Goal: Find specific page/section: Find specific page/section

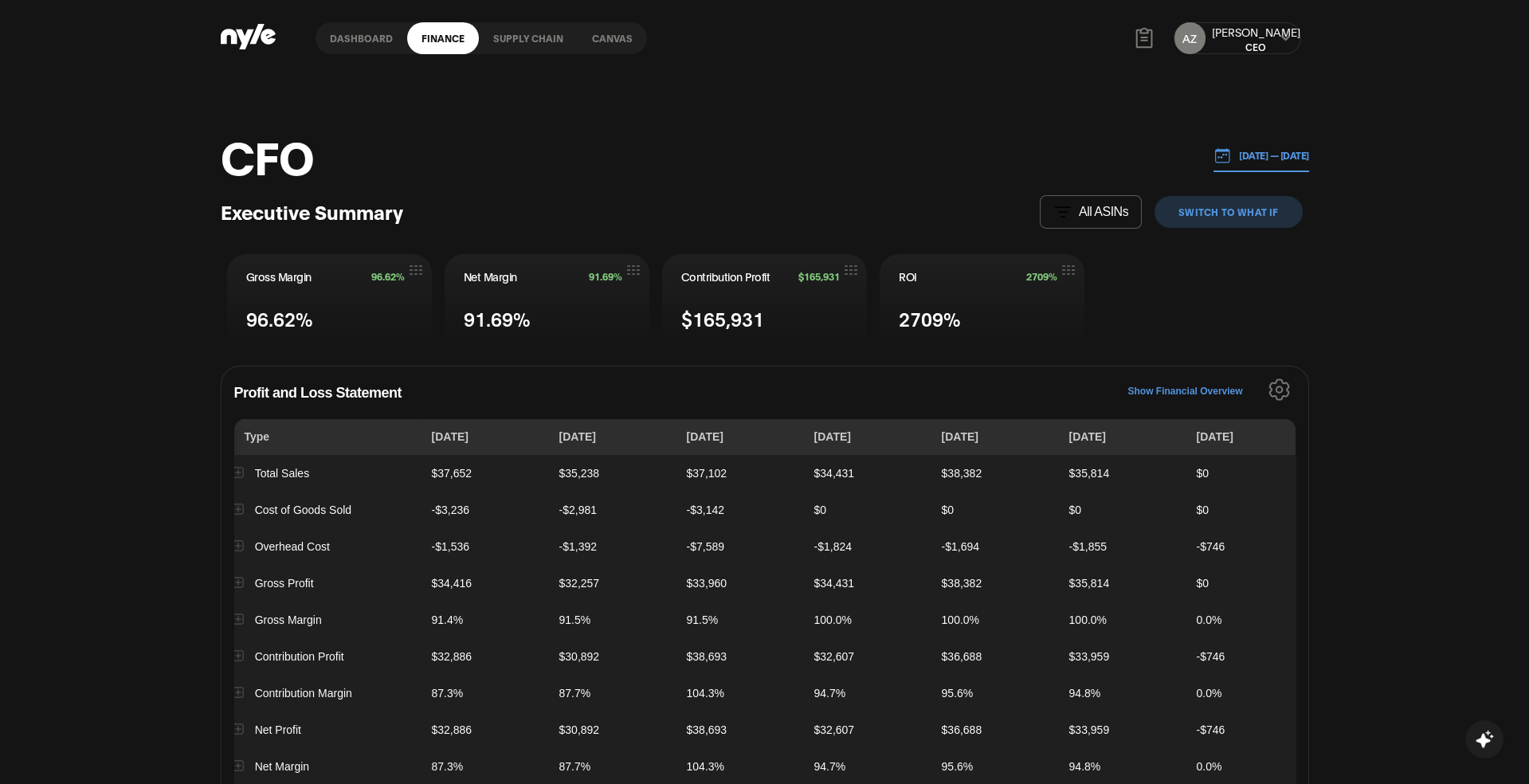
click at [620, 35] on link "Canvas" at bounding box center [612, 38] width 70 height 32
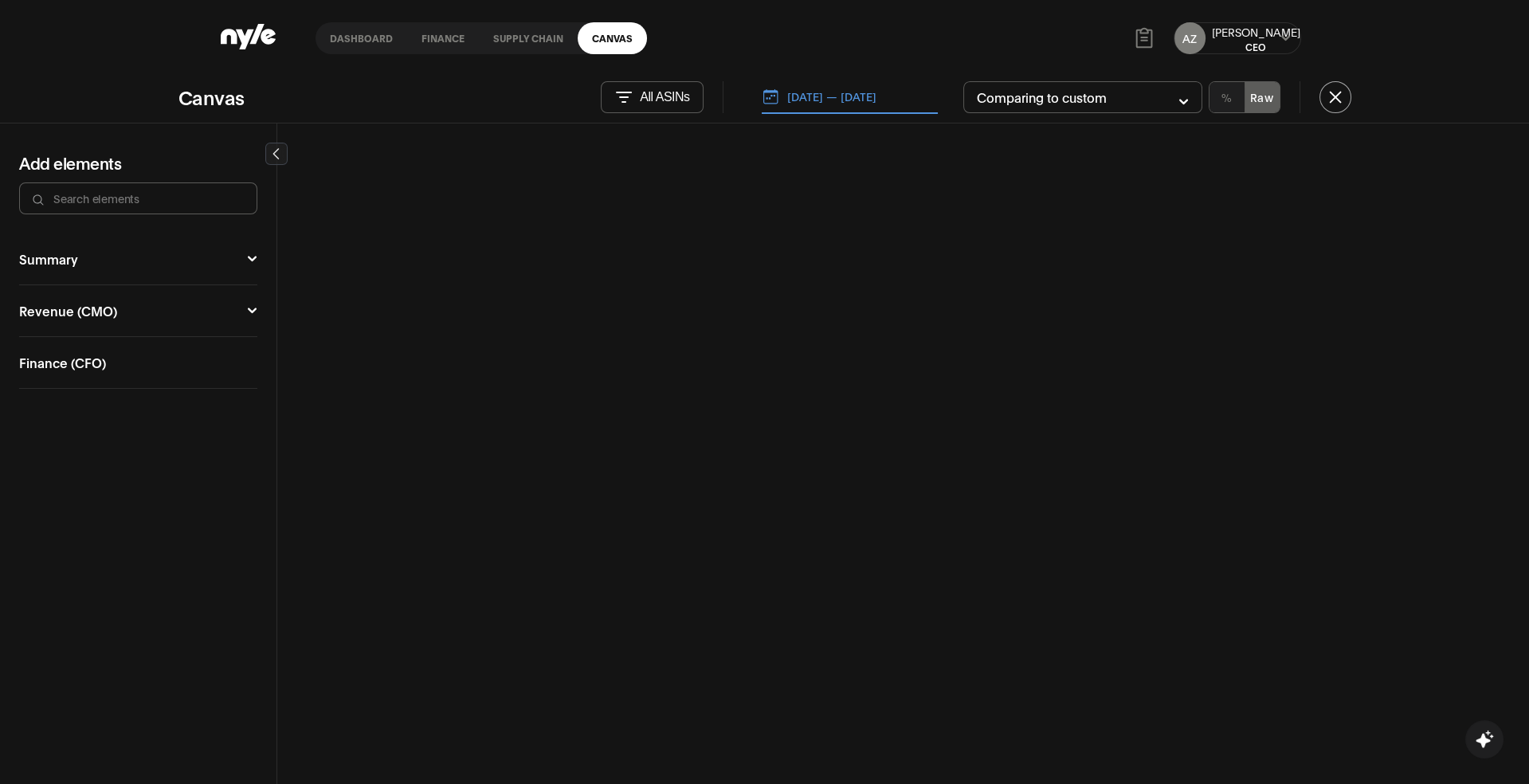
click at [620, 35] on div "Welcome to canvas! Canvas is the first tool for real time collaboration of ecom…" at bounding box center [764, 392] width 1529 height 784
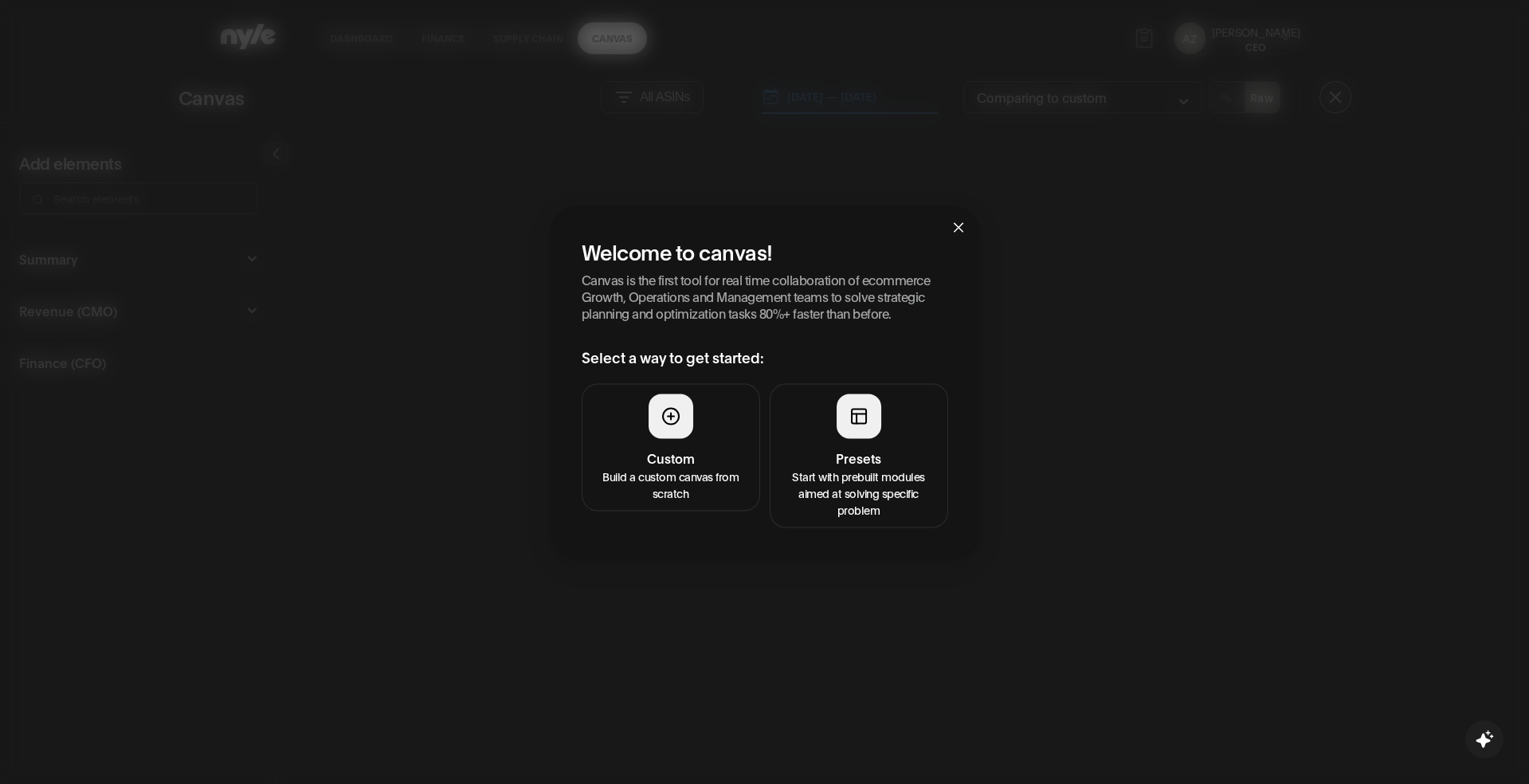
click at [845, 421] on div at bounding box center [859, 417] width 45 height 45
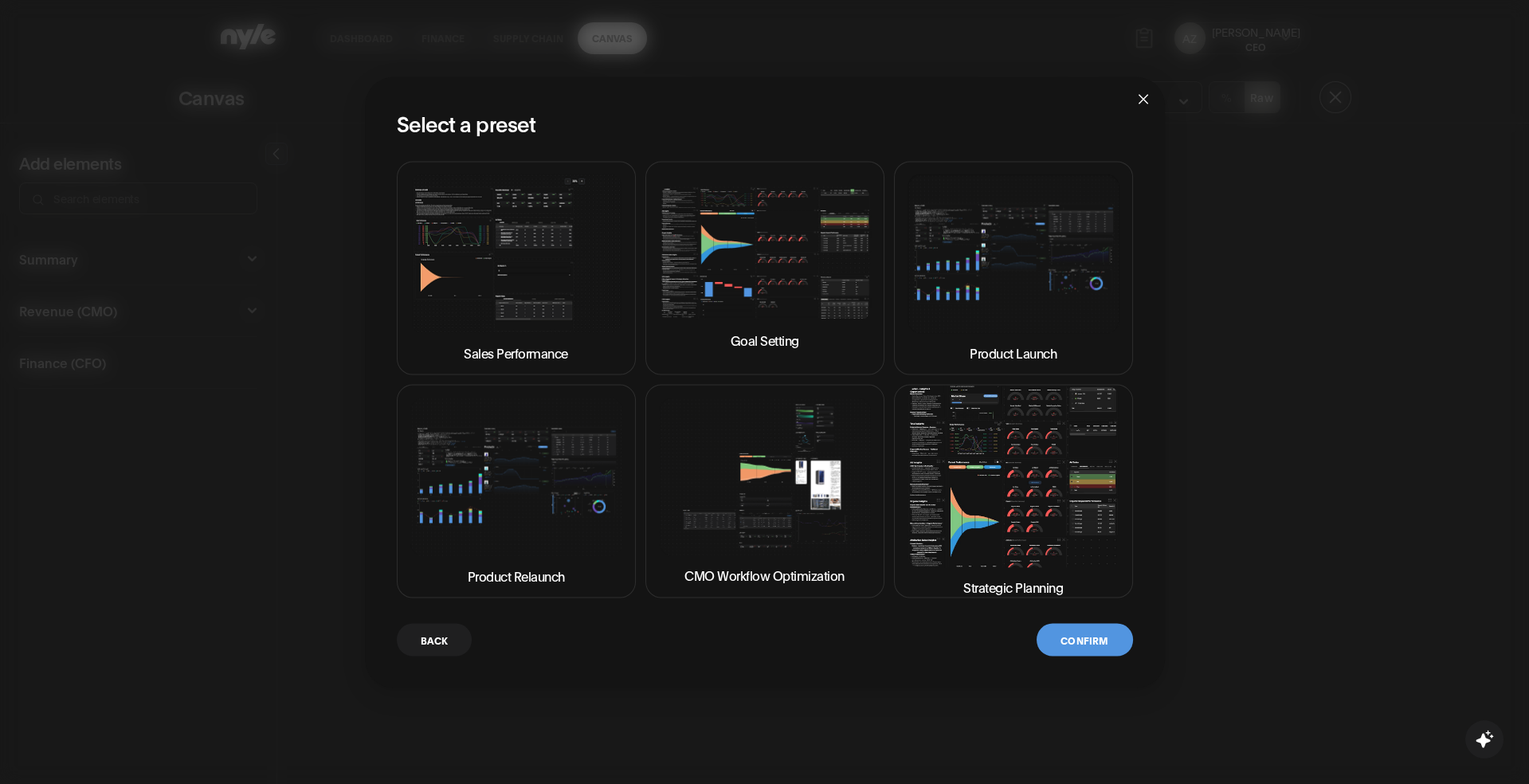
click at [982, 491] on img at bounding box center [1013, 476] width 212 height 181
click at [1087, 639] on button "Confirm" at bounding box center [1084, 640] width 95 height 33
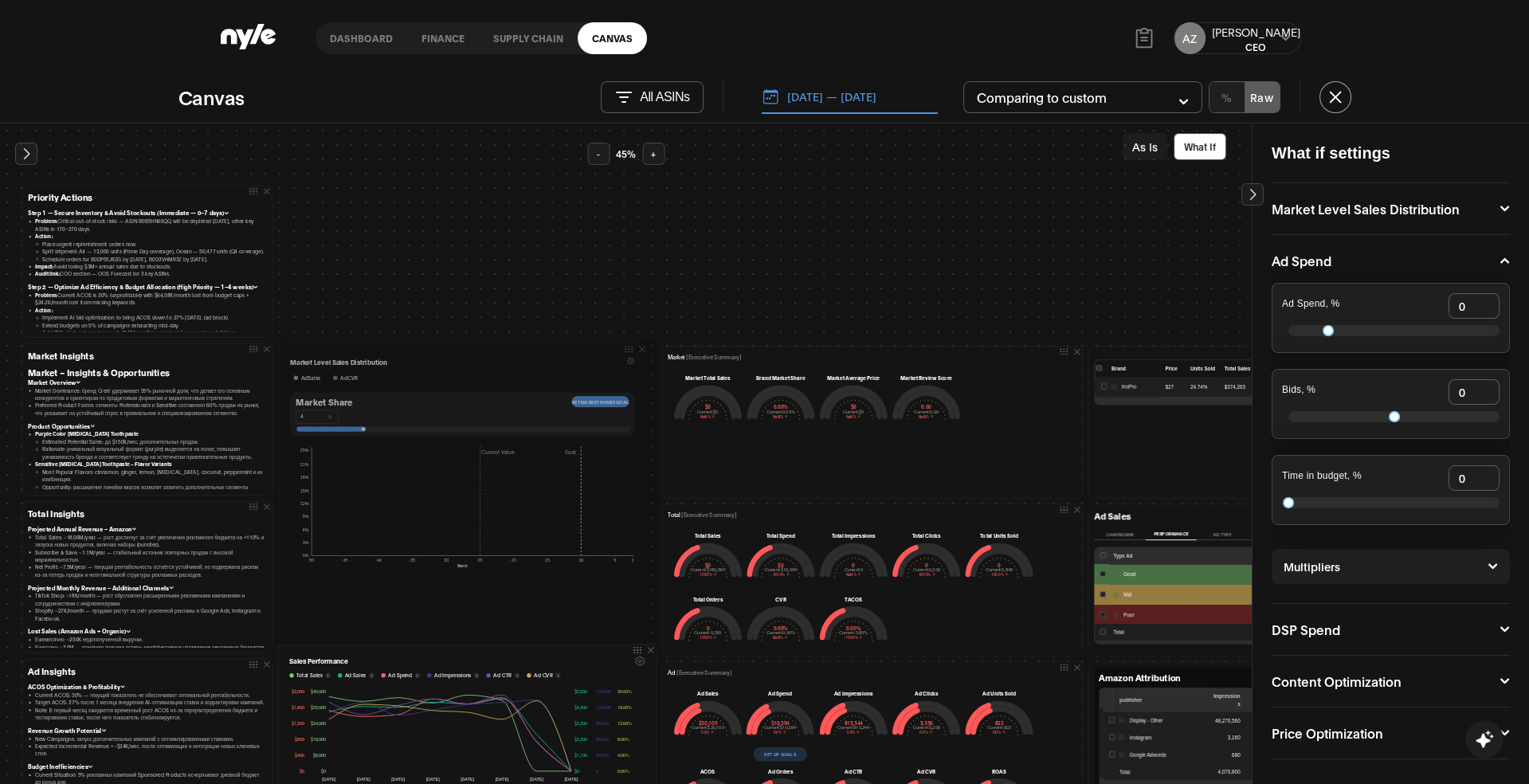
drag, startPoint x: 646, startPoint y: 494, endPoint x: 640, endPoint y: 638, distance: 144.1
click at [0, 0] on div at bounding box center [0, 0] width 0 height 0
drag, startPoint x: 363, startPoint y: 427, endPoint x: 280, endPoint y: 420, distance: 83.3
drag, startPoint x: 378, startPoint y: 426, endPoint x: 321, endPoint y: 423, distance: 57.1
click at [577, 584] on div "Market Level Sales Distribution Ad Sales Ad CVR Market Share Set market share g…" at bounding box center [467, 491] width 378 height 295
